Goal: Check status: Check status

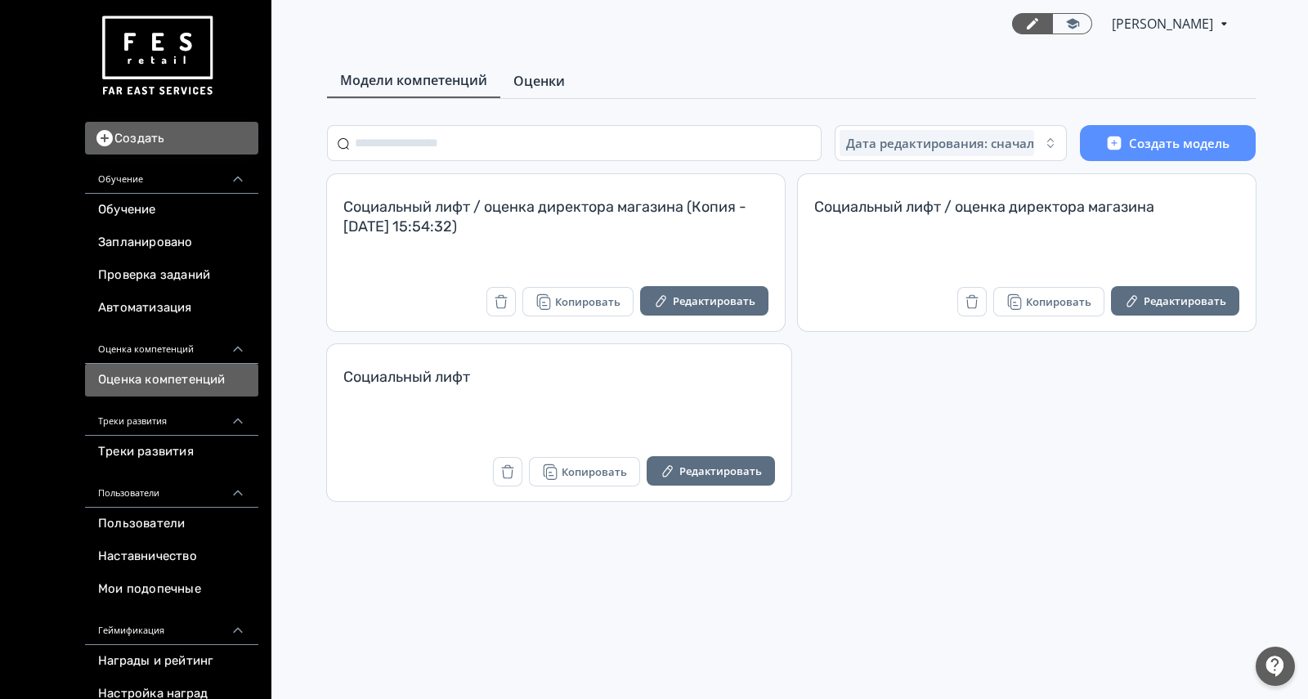
click at [537, 92] on link "Оценки" at bounding box center [539, 81] width 78 height 33
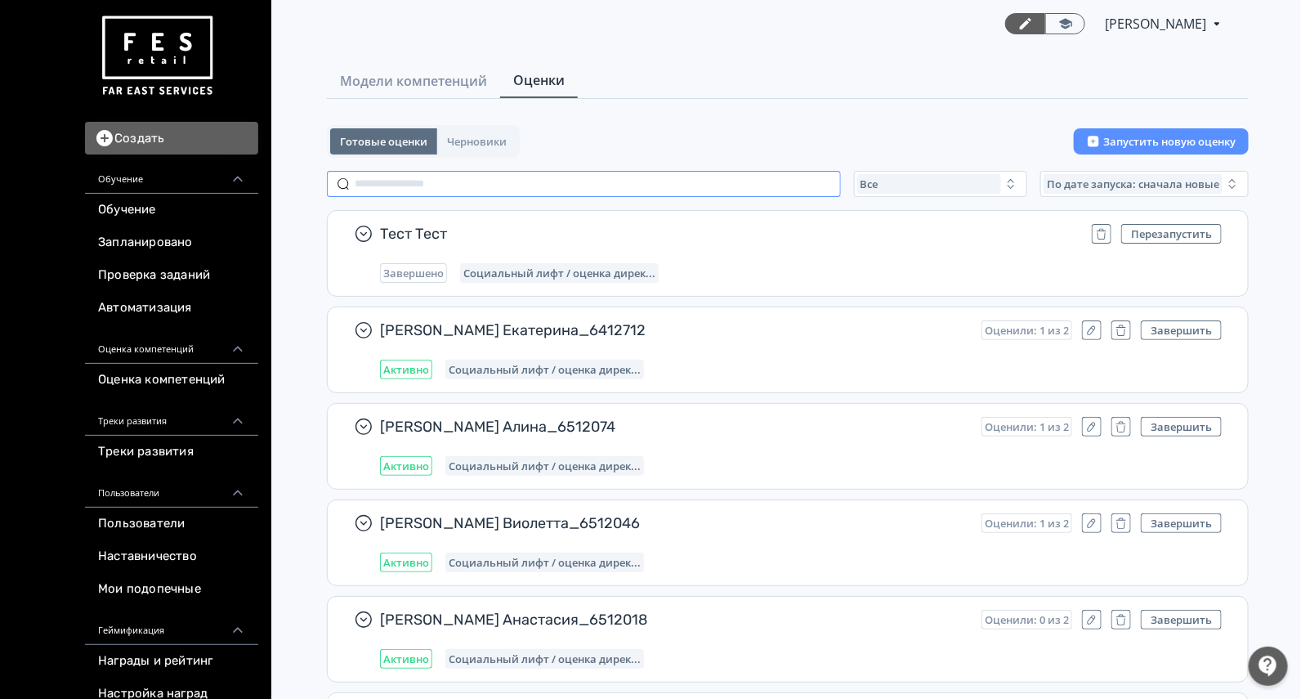
click at [459, 172] on input "text" at bounding box center [584, 184] width 514 height 26
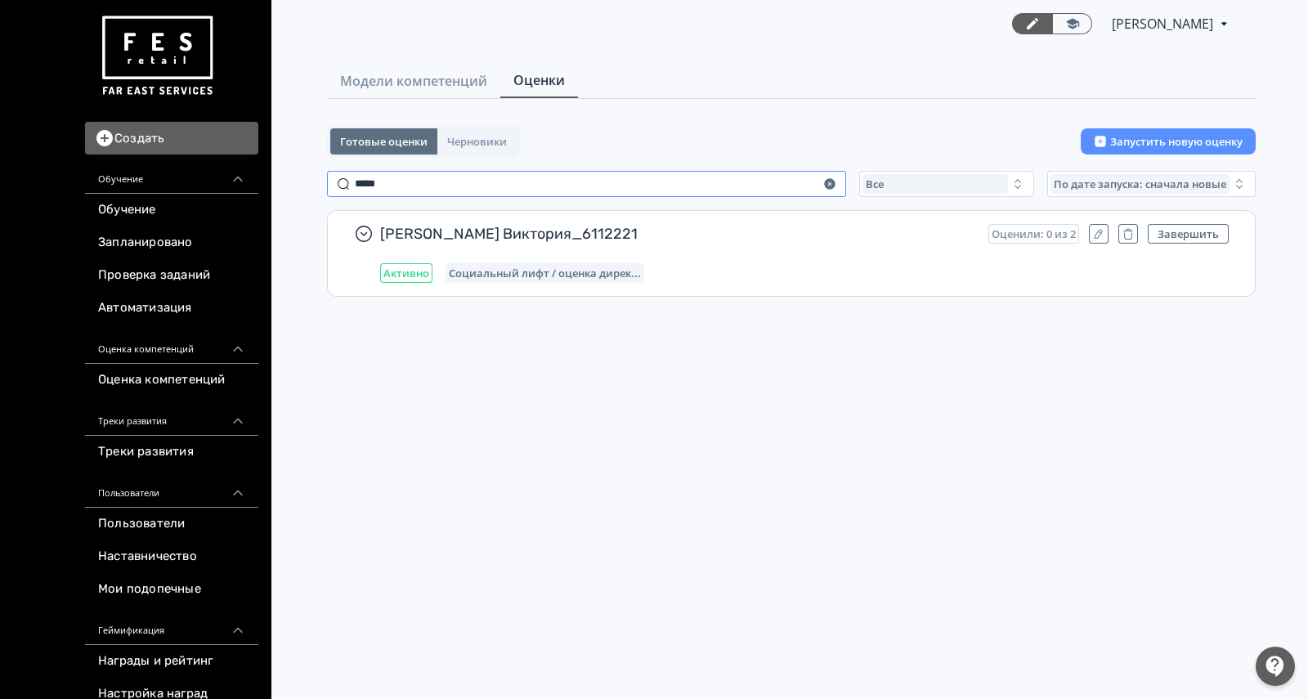
type input "*****"
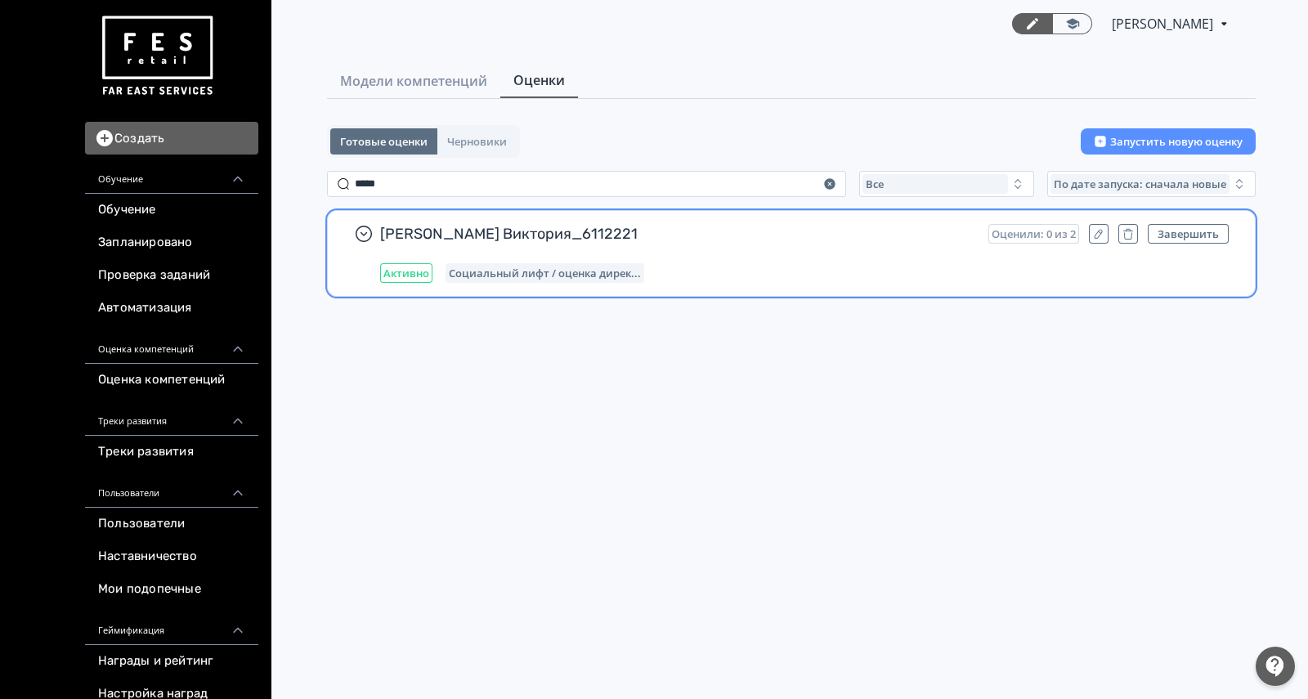
click at [718, 257] on div "[PERSON_NAME] Виктория_6112221 Оценили: 0 из 2 Завершить Активно Социальный лиф…" at bounding box center [804, 253] width 848 height 59
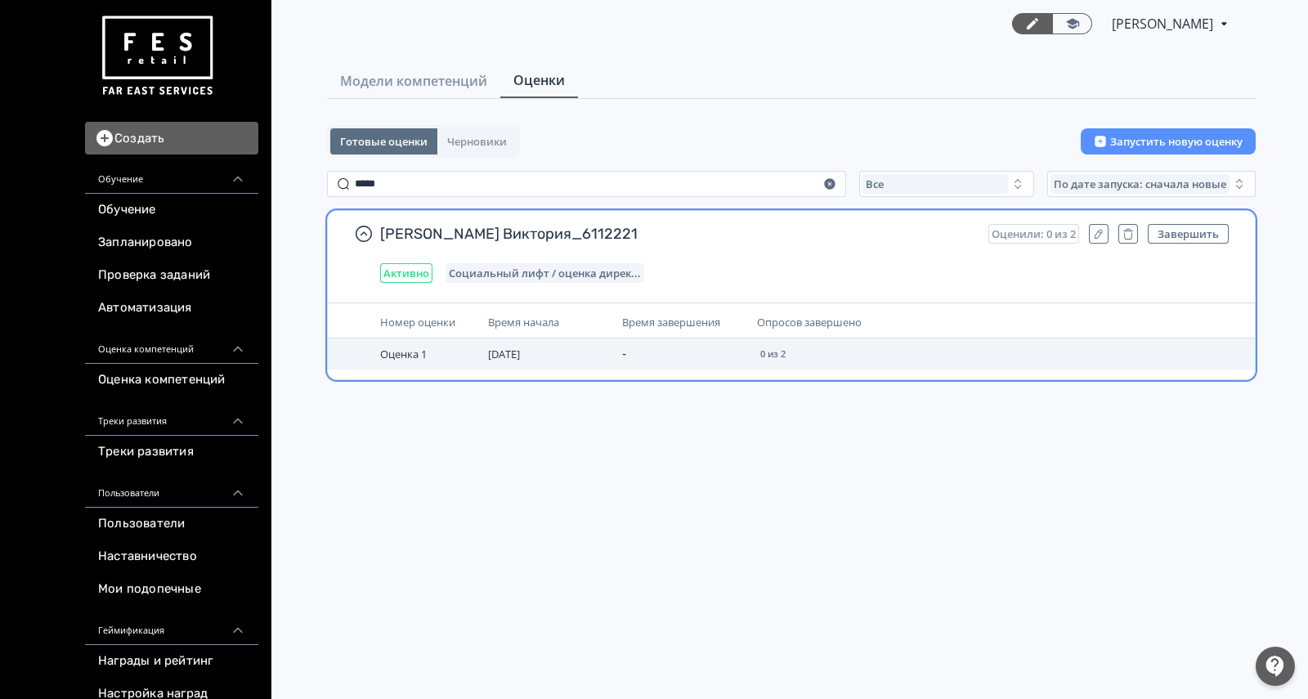
click at [880, 343] on td "0 из 2" at bounding box center [907, 353] width 314 height 31
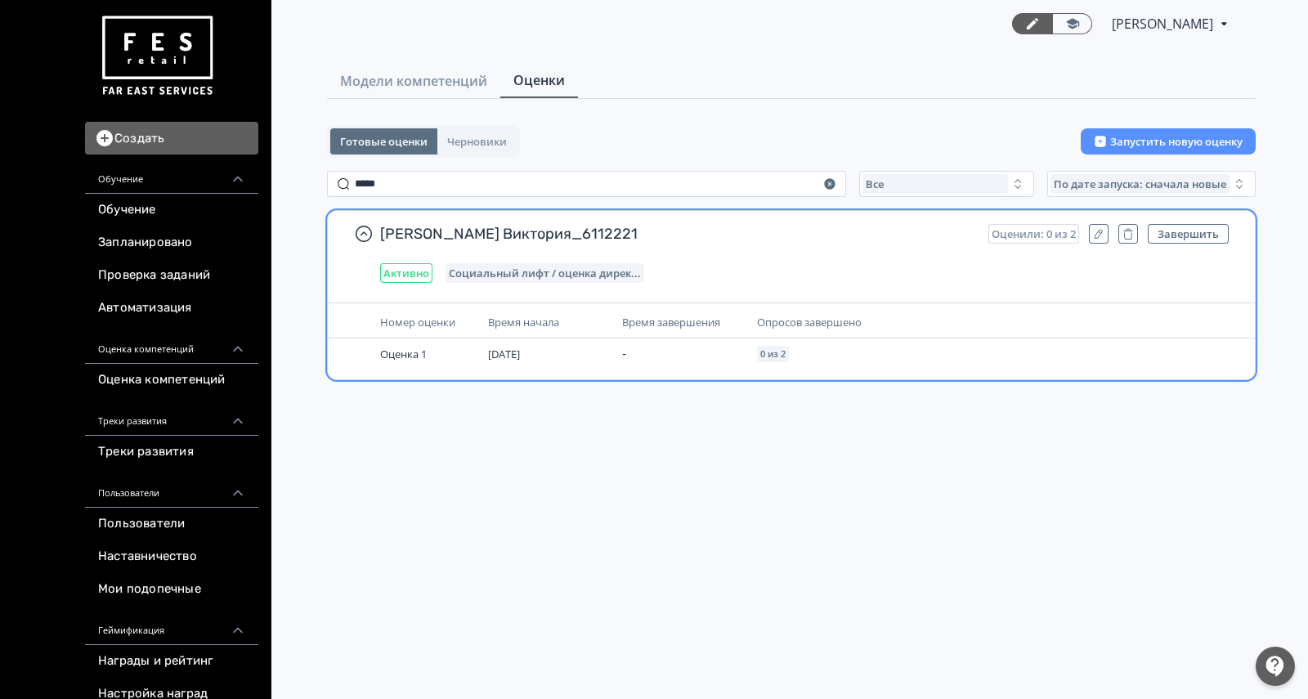
click at [932, 276] on div "Активно Социальный лифт / оценка дирек..." at bounding box center [804, 273] width 848 height 20
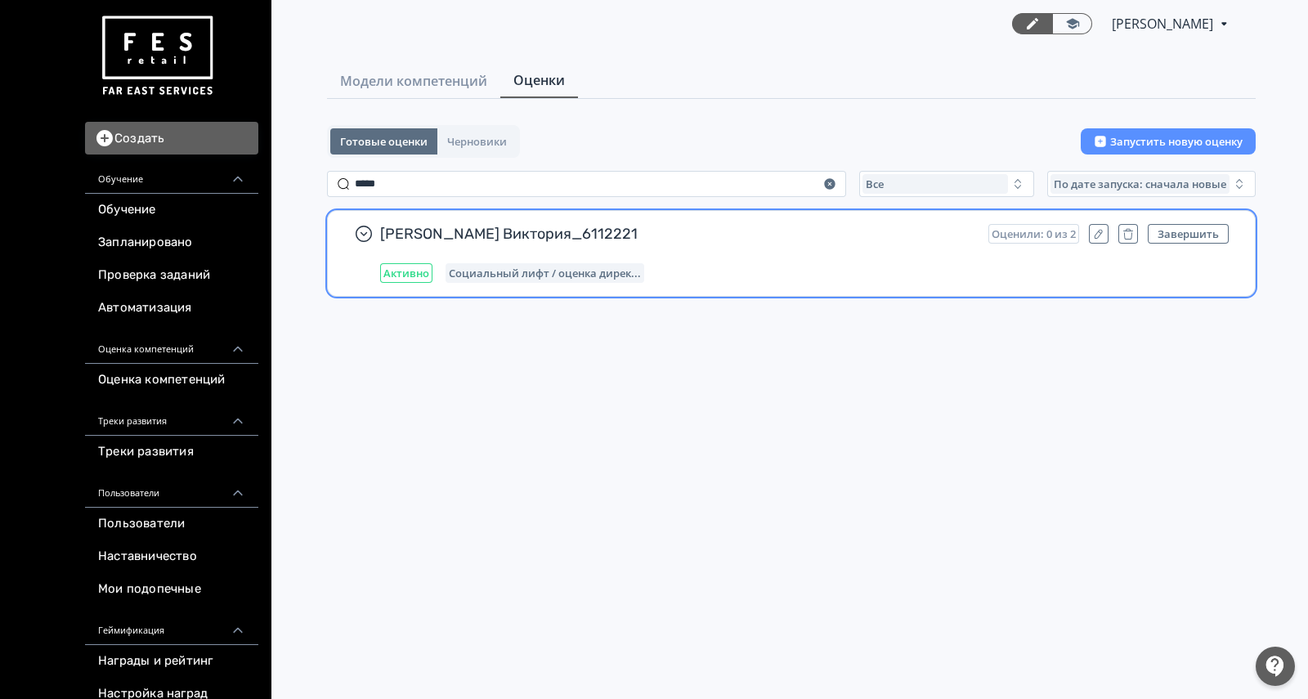
click at [928, 259] on div "[PERSON_NAME] Виктория_6112221 Оценили: 0 из 2 Завершить Активно Социальный лиф…" at bounding box center [804, 253] width 848 height 59
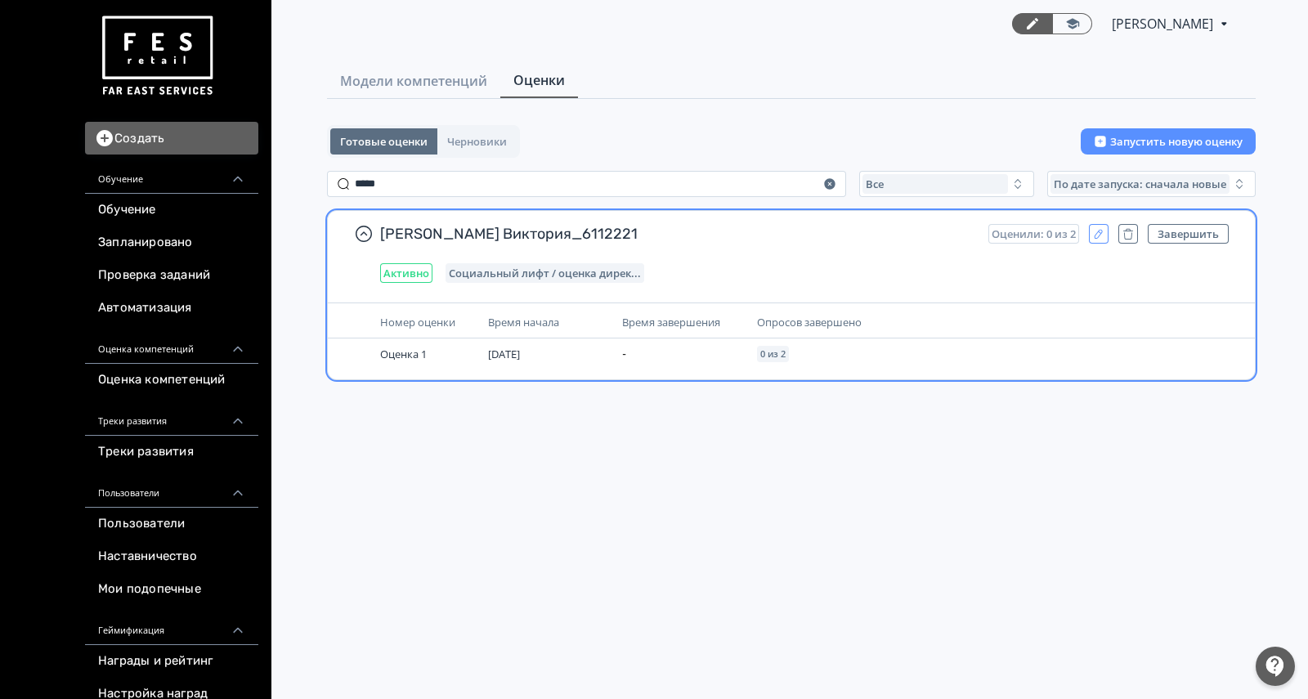
click at [1095, 229] on icon "button" at bounding box center [1098, 233] width 13 height 13
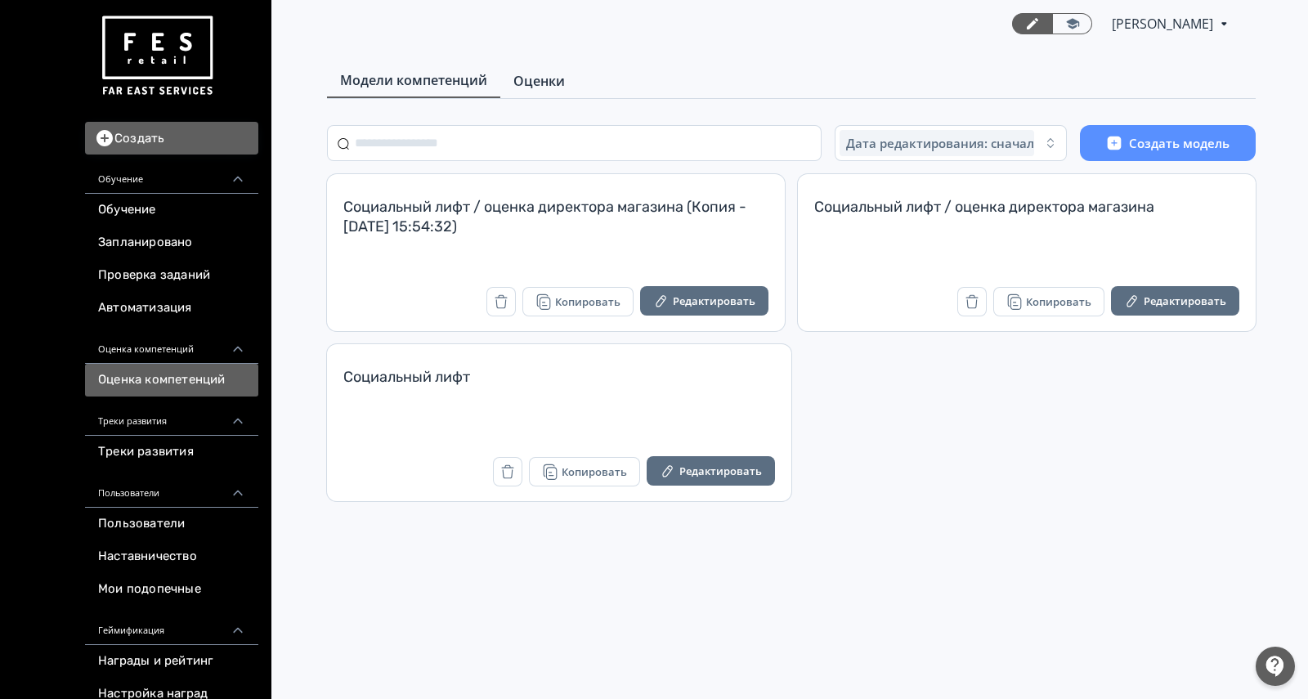
click at [519, 86] on span "Оценки" at bounding box center [538, 81] width 51 height 20
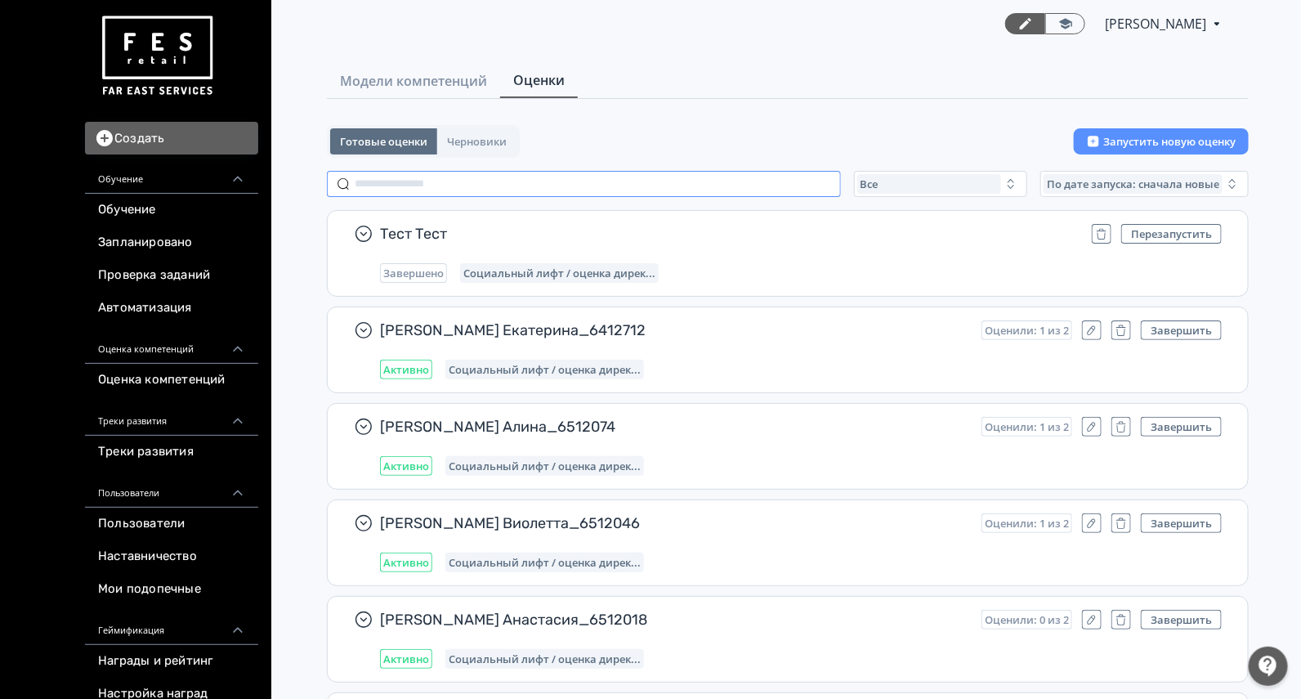
click at [472, 190] on input "text" at bounding box center [584, 184] width 514 height 26
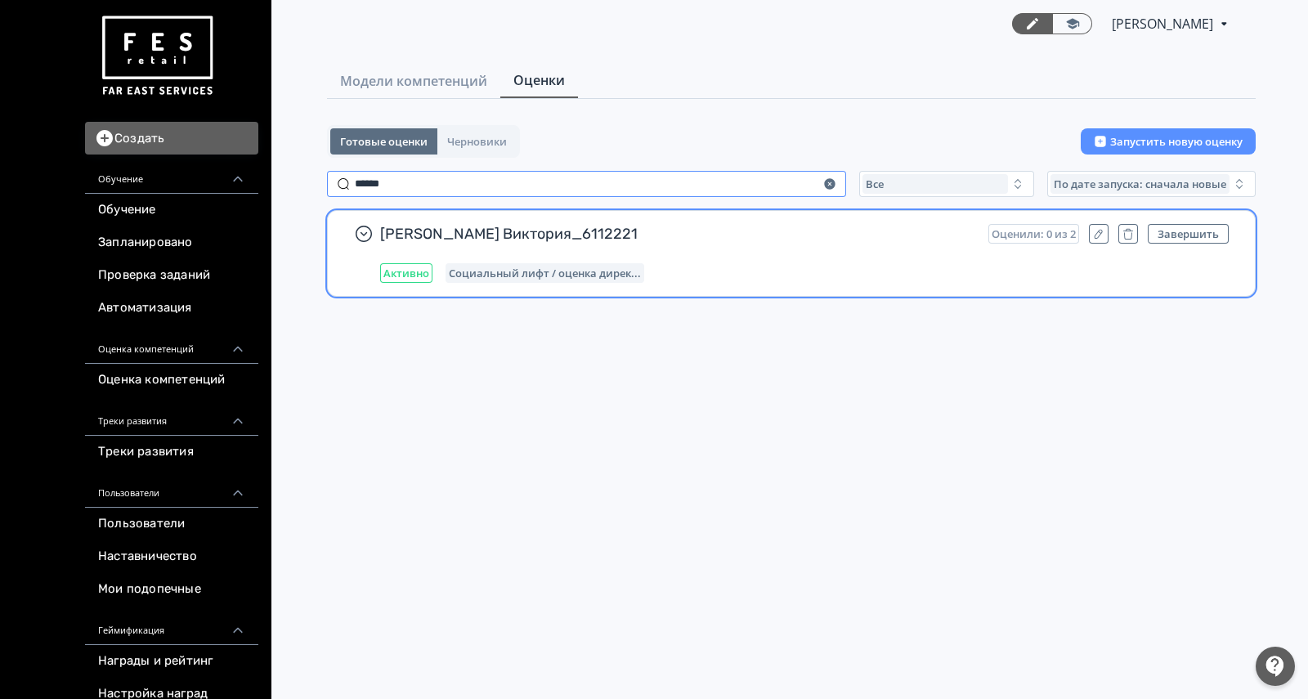
type input "******"
click at [826, 263] on div "Активно Социальный лифт / оценка дирек..." at bounding box center [804, 273] width 848 height 20
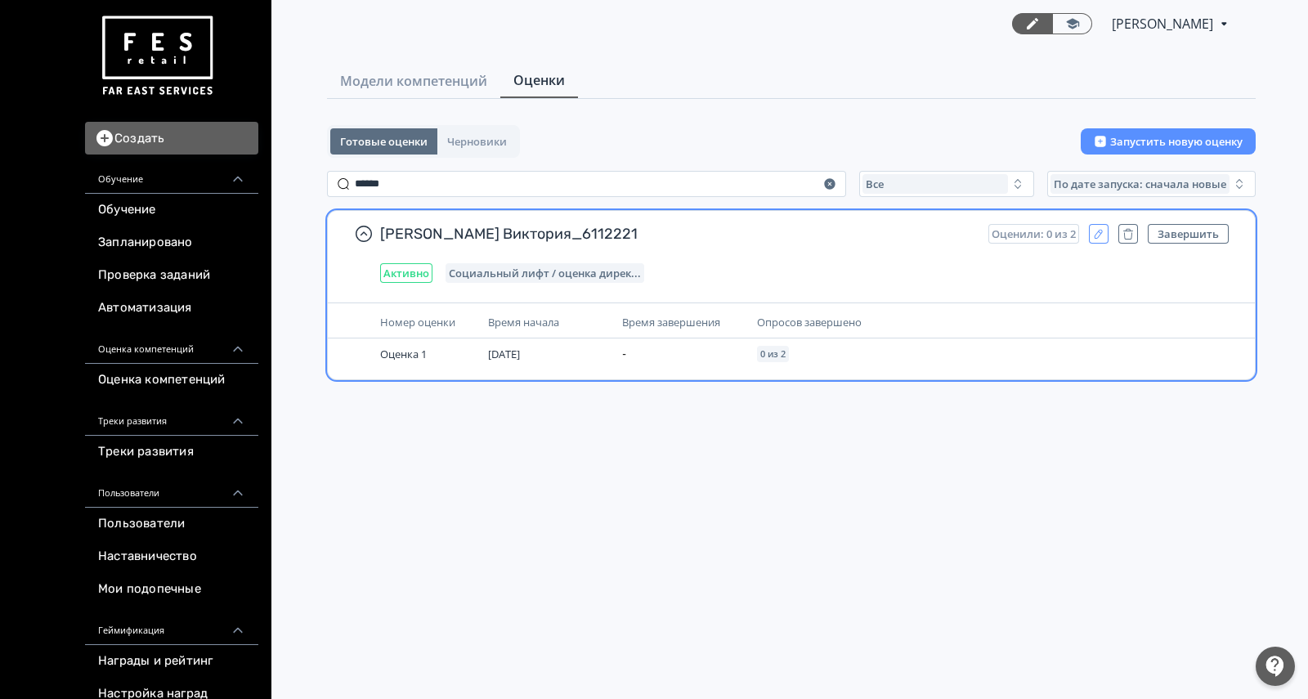
click at [1098, 229] on icon "button" at bounding box center [1098, 233] width 13 height 13
